Goal: Task Accomplishment & Management: Manage account settings

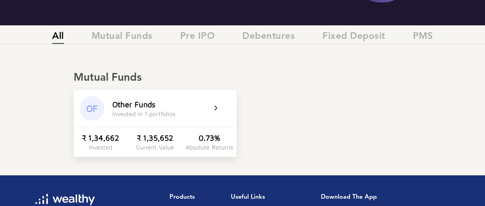
scroll to position [115, 0]
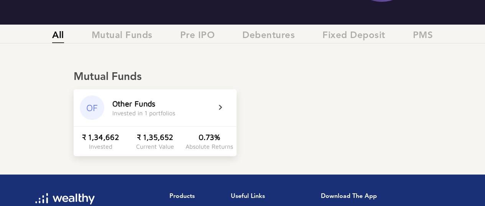
click at [220, 108] on icon at bounding box center [225, 107] width 19 height 9
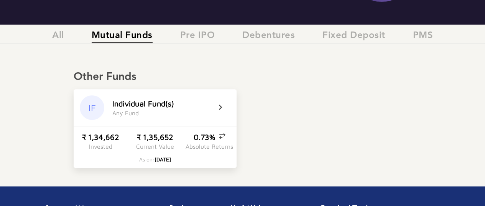
click at [222, 106] on icon at bounding box center [225, 107] width 19 height 9
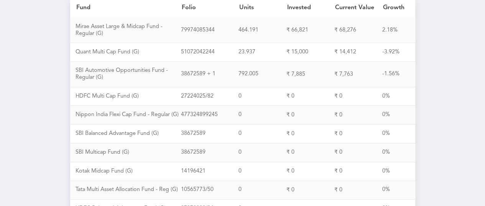
scroll to position [8, 0]
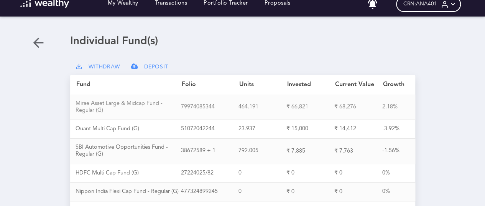
click at [94, 103] on div "M i r a e A s s e t L a r g e & M i d c a p F u n d - R e g u l a r ( G )" at bounding box center [128, 107] width 105 height 14
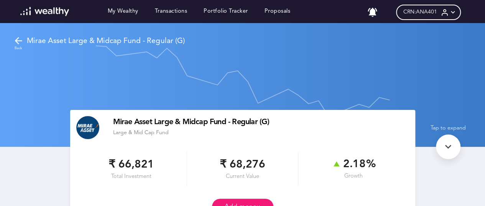
click at [18, 37] on icon at bounding box center [18, 40] width 11 height 11
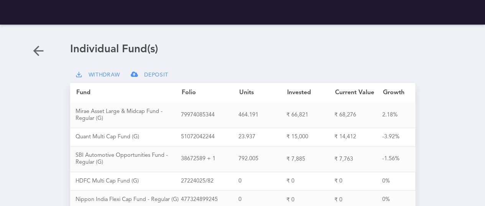
scroll to position [8, 0]
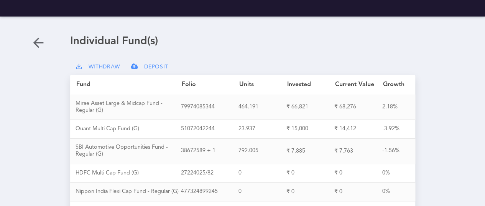
click at [100, 66] on span "WITHDRAW" at bounding box center [105, 67] width 32 height 7
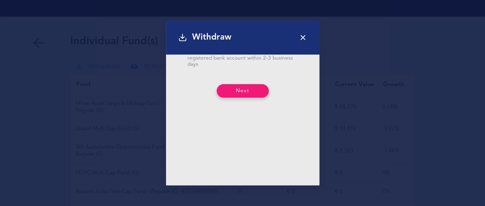
scroll to position [153, 0]
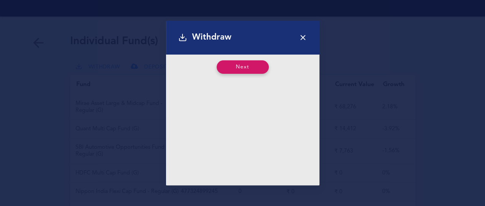
click at [240, 69] on button "Next" at bounding box center [243, 66] width 52 height 13
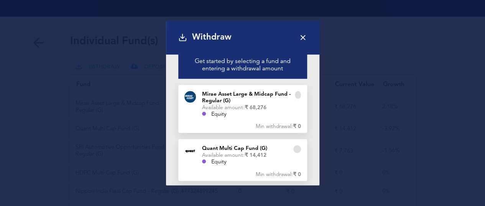
scroll to position [0, 0]
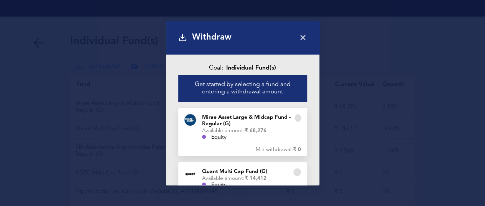
click at [225, 118] on div "M i r a e A s s e t L a r g e & M i d c a p F u n d - R e g u l a r ( G )" at bounding box center [248, 120] width 93 height 13
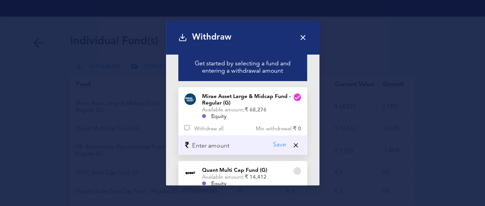
scroll to position [38, 0]
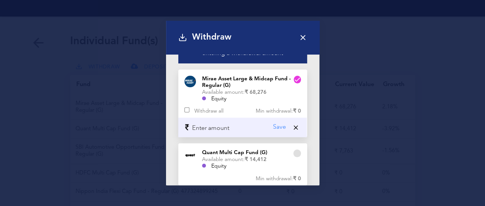
click at [184, 107] on input "checkbox" at bounding box center [186, 110] width 5 height 10
checkbox input "true"
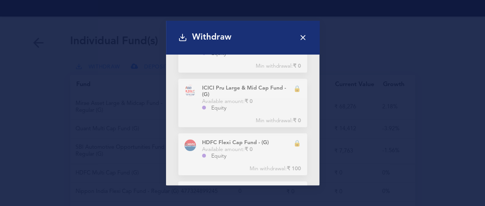
scroll to position [875, 0]
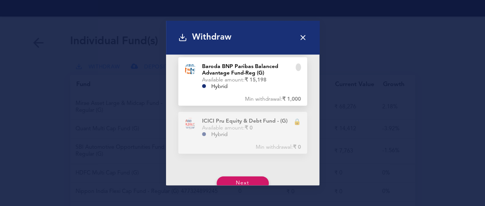
click at [248, 176] on button "Next" at bounding box center [243, 182] width 52 height 13
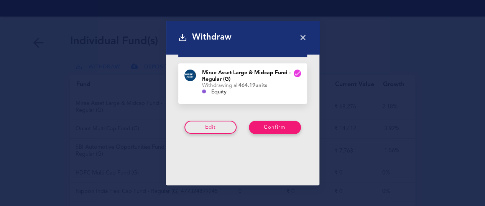
scroll to position [56, 0]
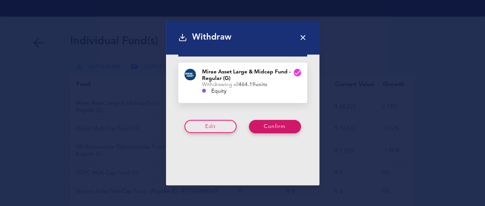
click at [264, 122] on button "Confirm" at bounding box center [275, 126] width 52 height 13
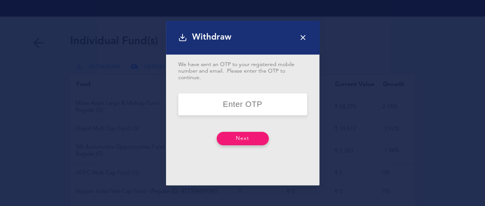
scroll to position [0, 0]
click at [249, 99] on input "number" at bounding box center [242, 104] width 129 height 22
type input "37473"
click at [229, 138] on button "Next" at bounding box center [243, 138] width 52 height 13
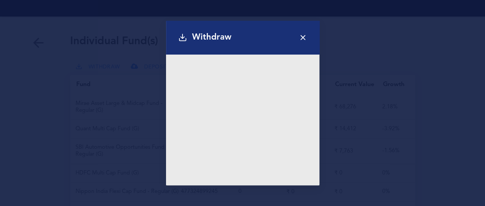
scroll to position [175, 0]
click at [304, 35] on icon at bounding box center [303, 37] width 8 height 8
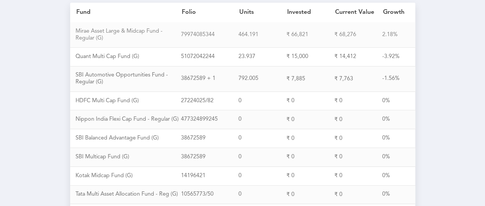
scroll to position [77, 0]
